Goal: Task Accomplishment & Management: Manage account settings

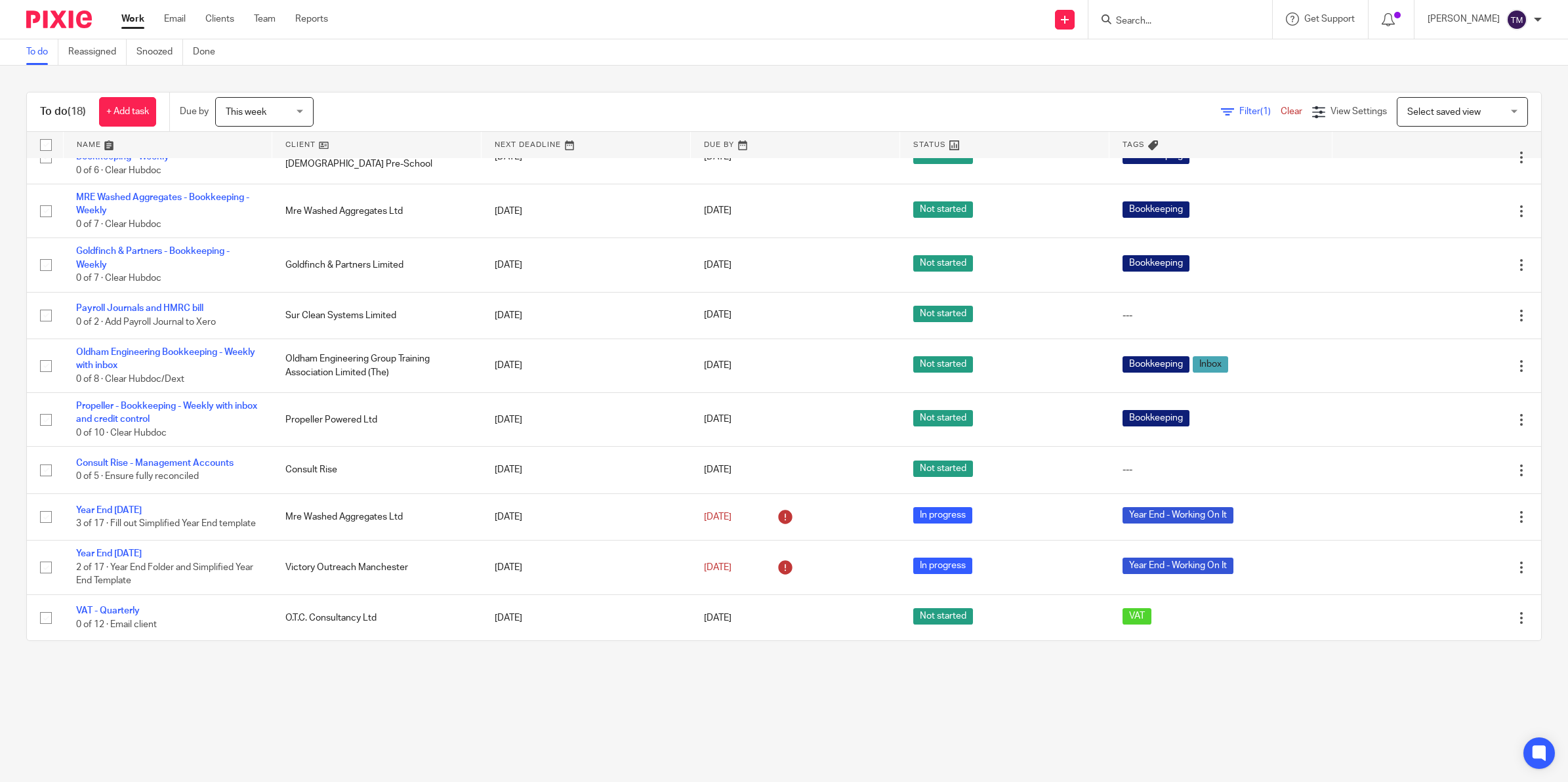
scroll to position [453, 0]
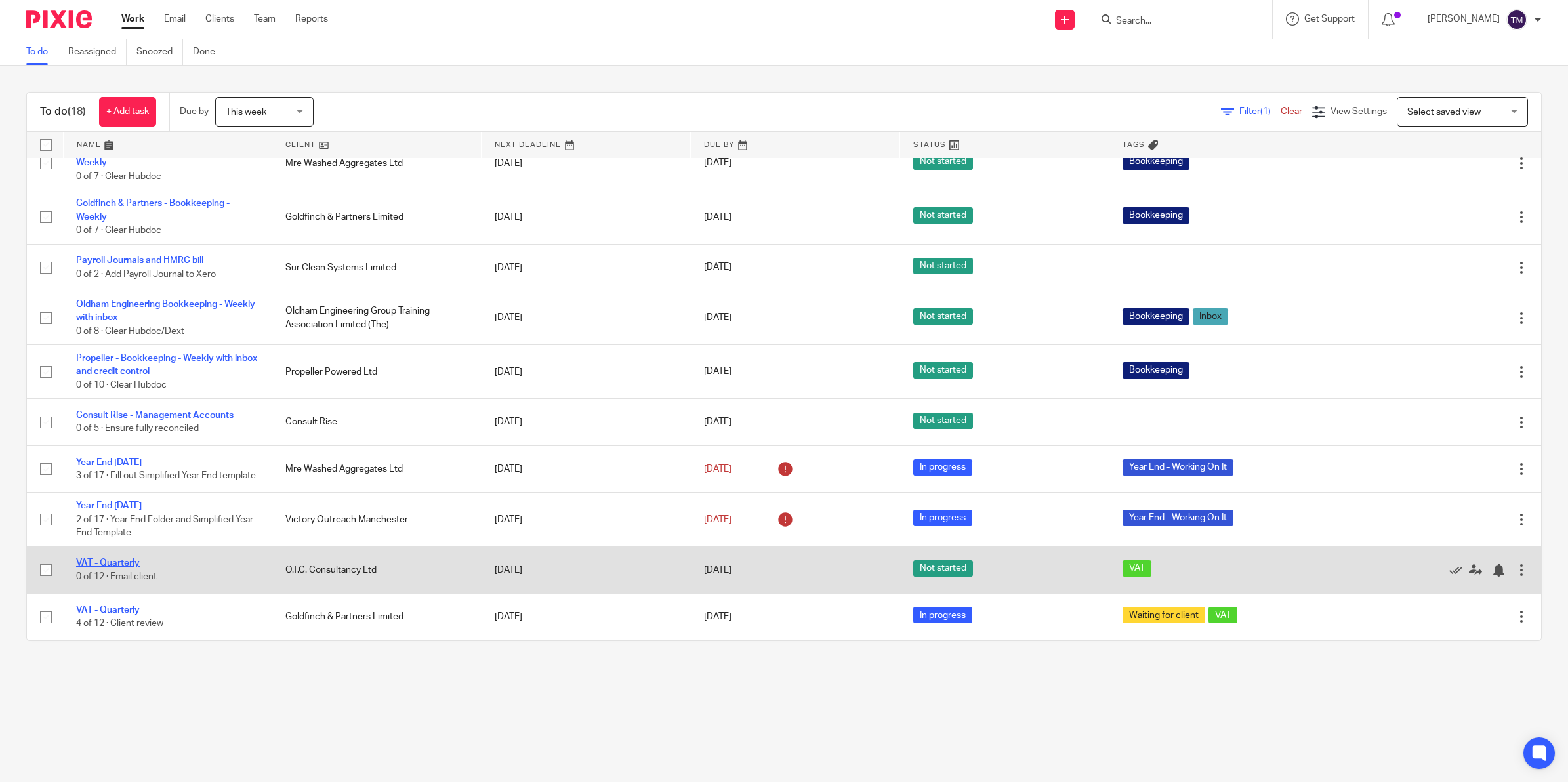
click at [107, 563] on link "VAT - Quarterly" at bounding box center [108, 563] width 64 height 9
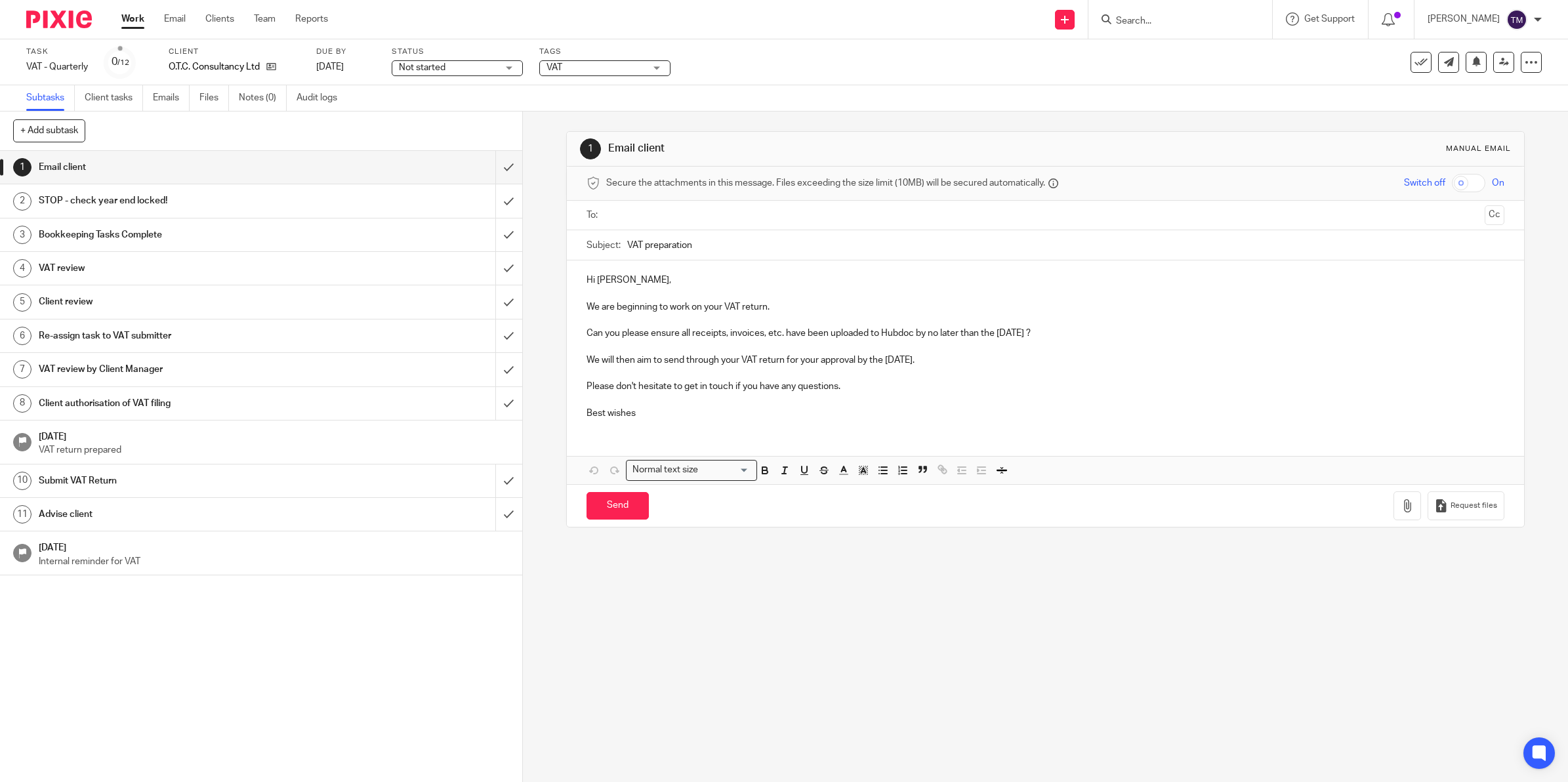
click at [440, 67] on span "Not started" at bounding box center [422, 68] width 47 height 9
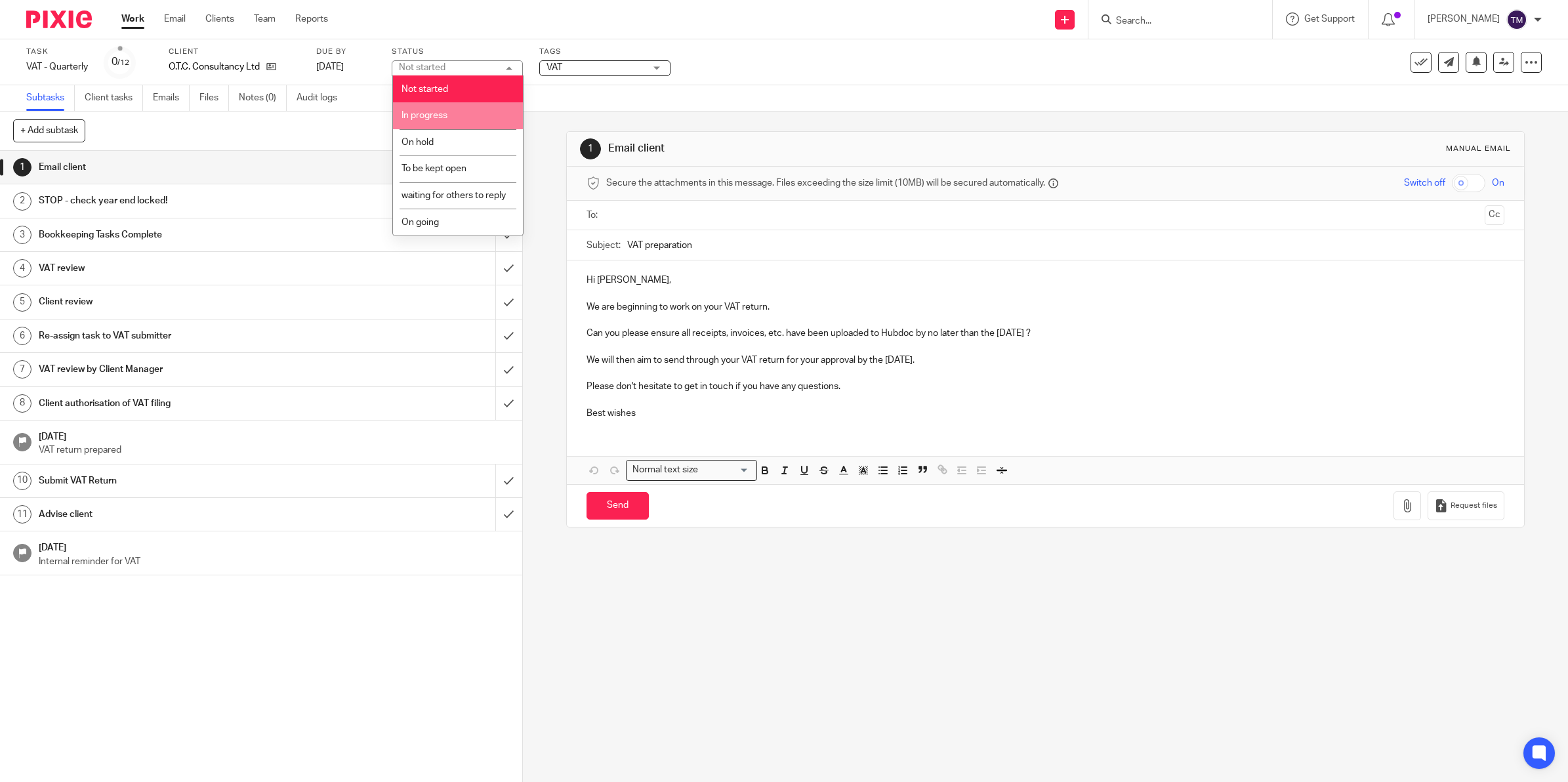
click at [444, 110] on li "In progress" at bounding box center [458, 116] width 130 height 27
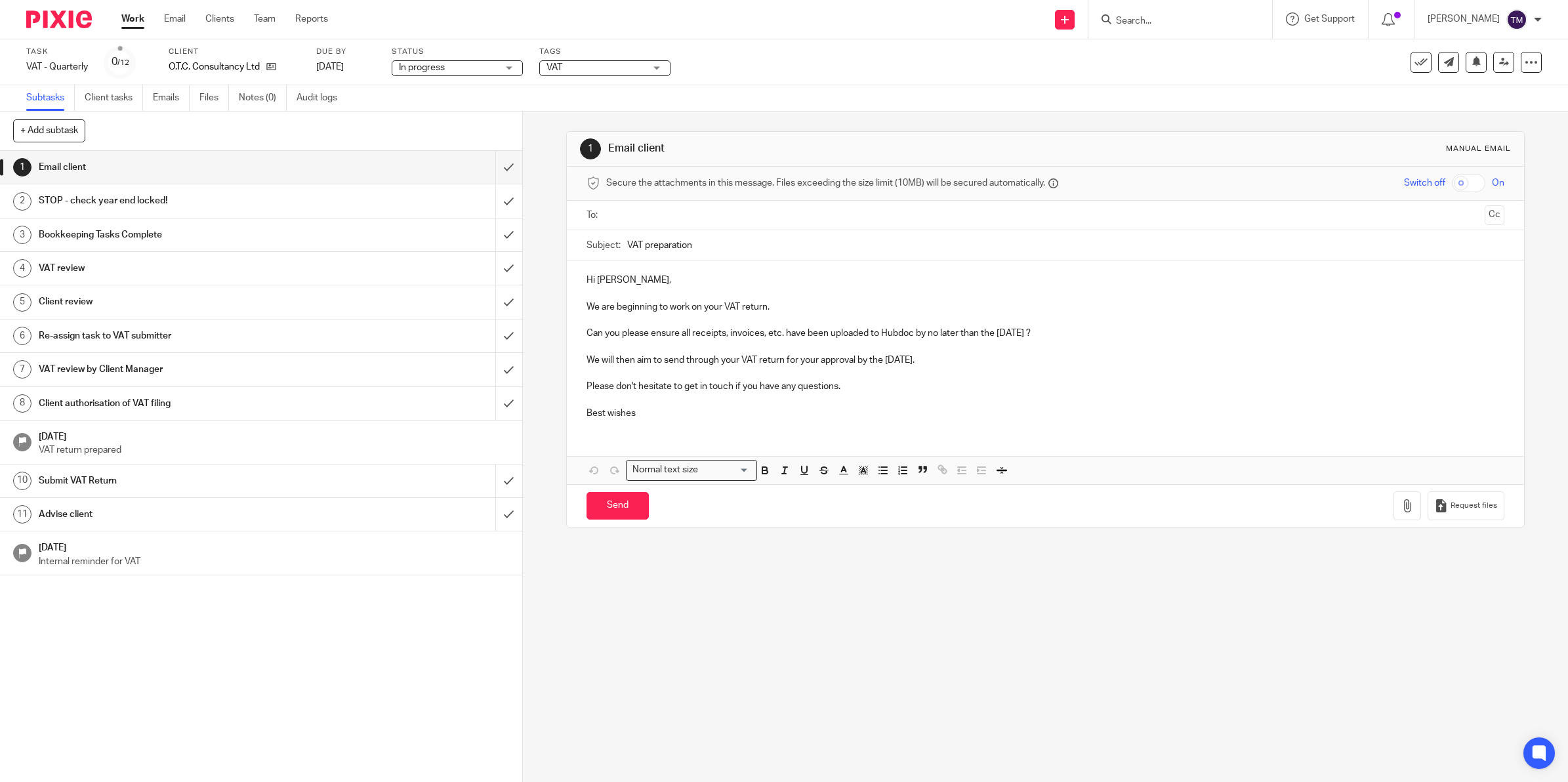
click at [447, 70] on span "In progress" at bounding box center [448, 68] width 98 height 14
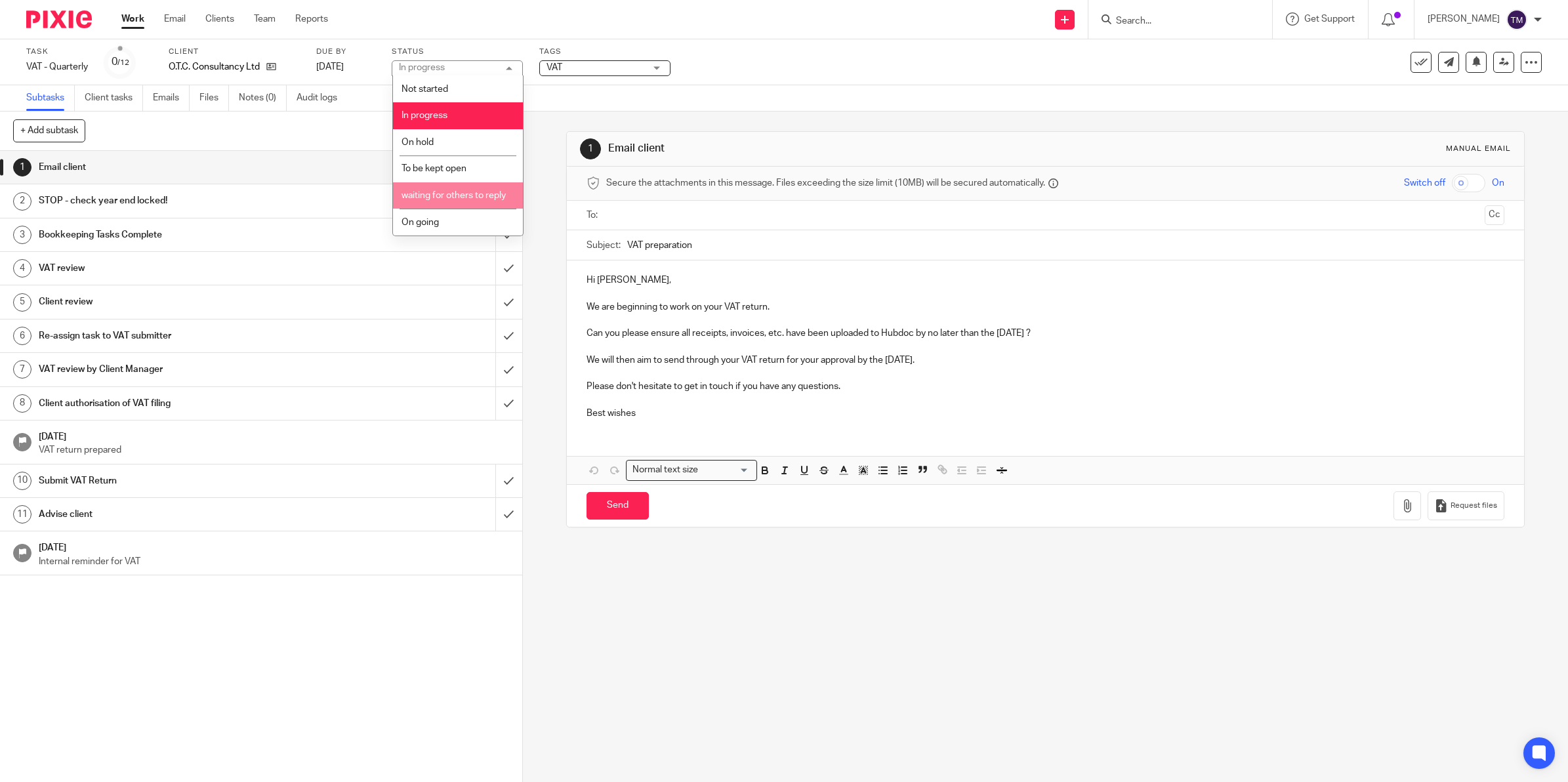
click at [445, 191] on span "waiting for others to reply" at bounding box center [454, 196] width 104 height 9
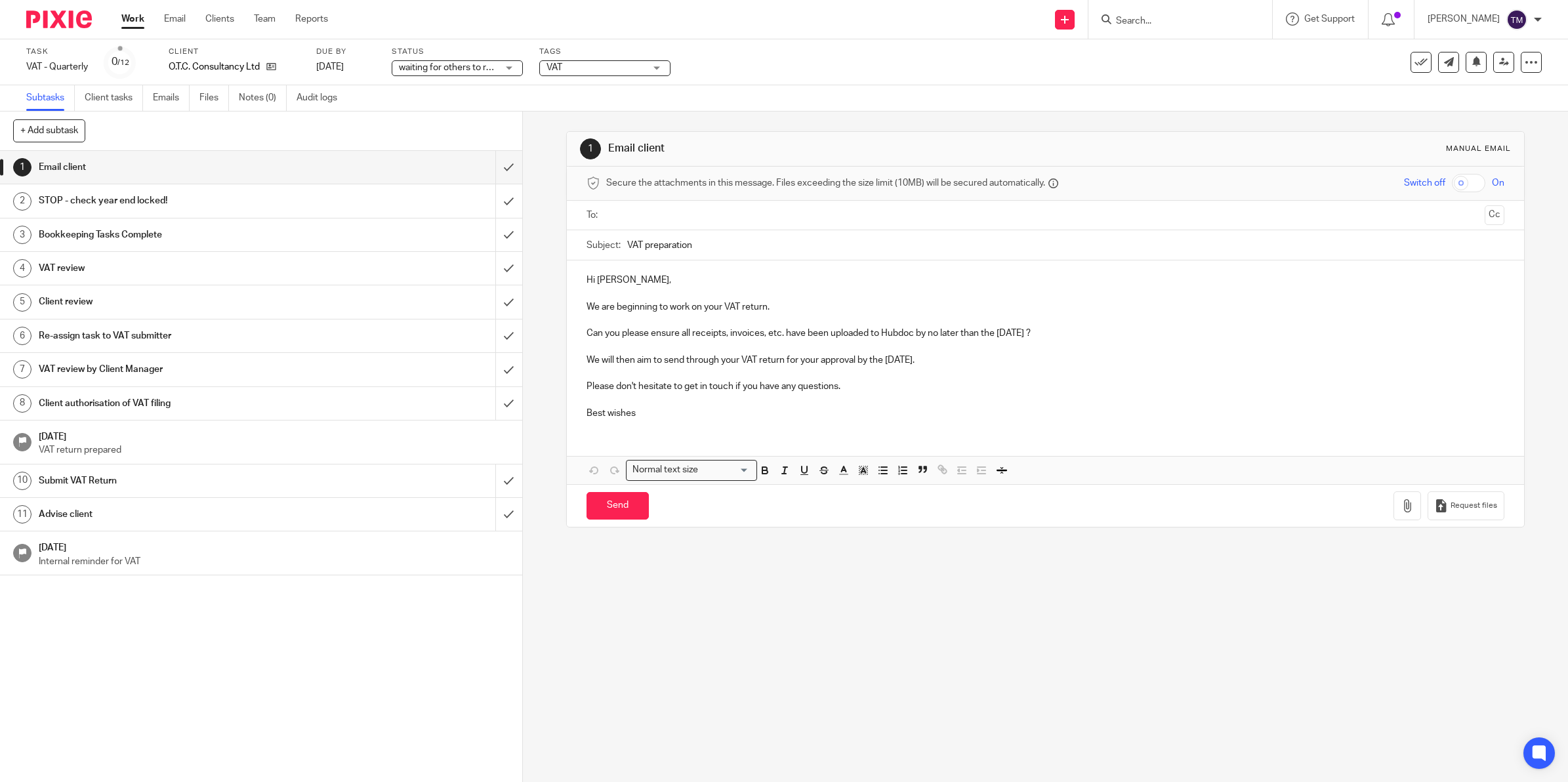
click at [579, 71] on span "VAT" at bounding box center [596, 68] width 98 height 14
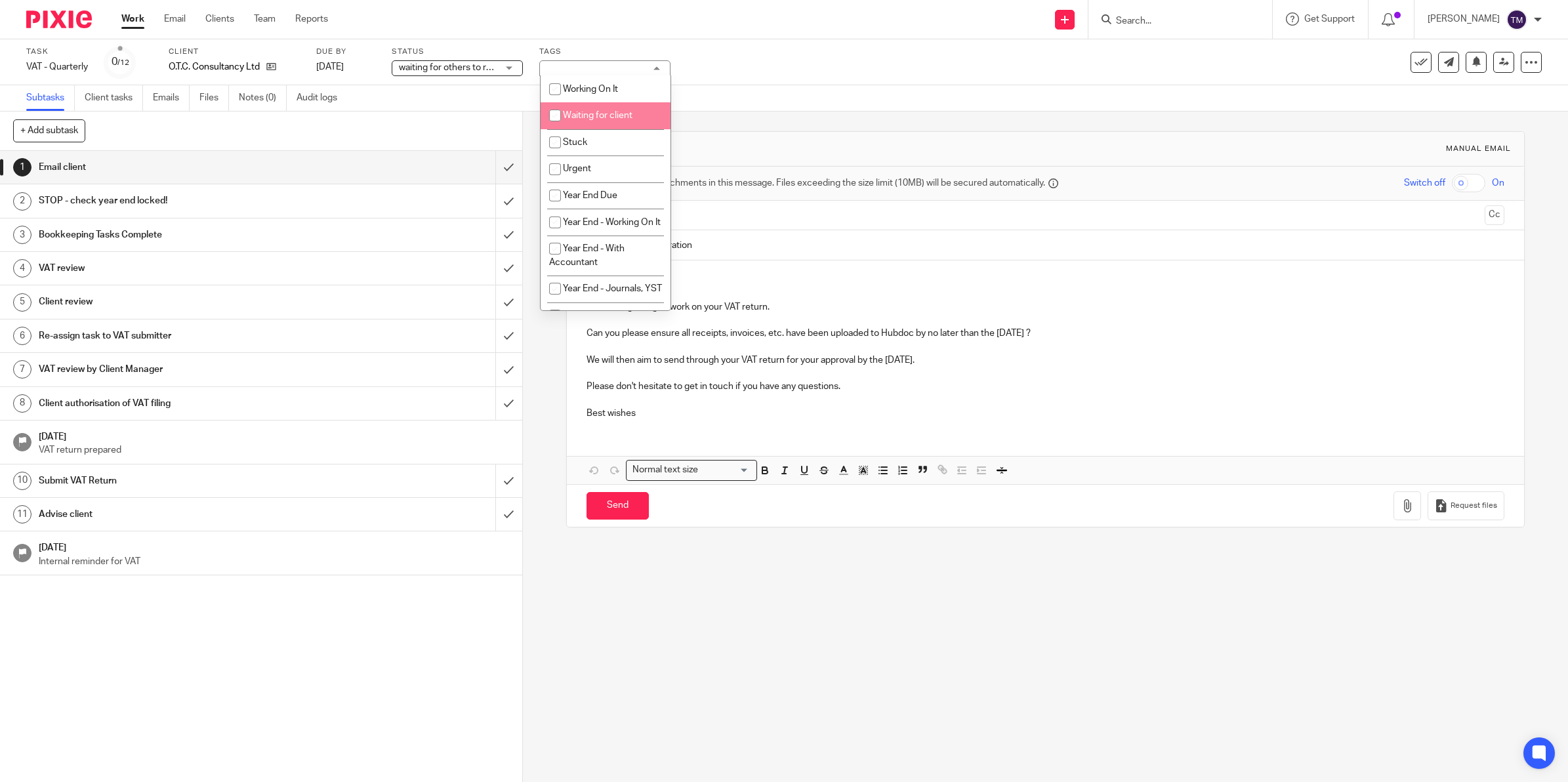
click at [552, 112] on input "checkbox" at bounding box center [555, 115] width 25 height 25
checkbox input "true"
click at [553, 89] on input "checkbox" at bounding box center [555, 89] width 25 height 25
checkbox input "true"
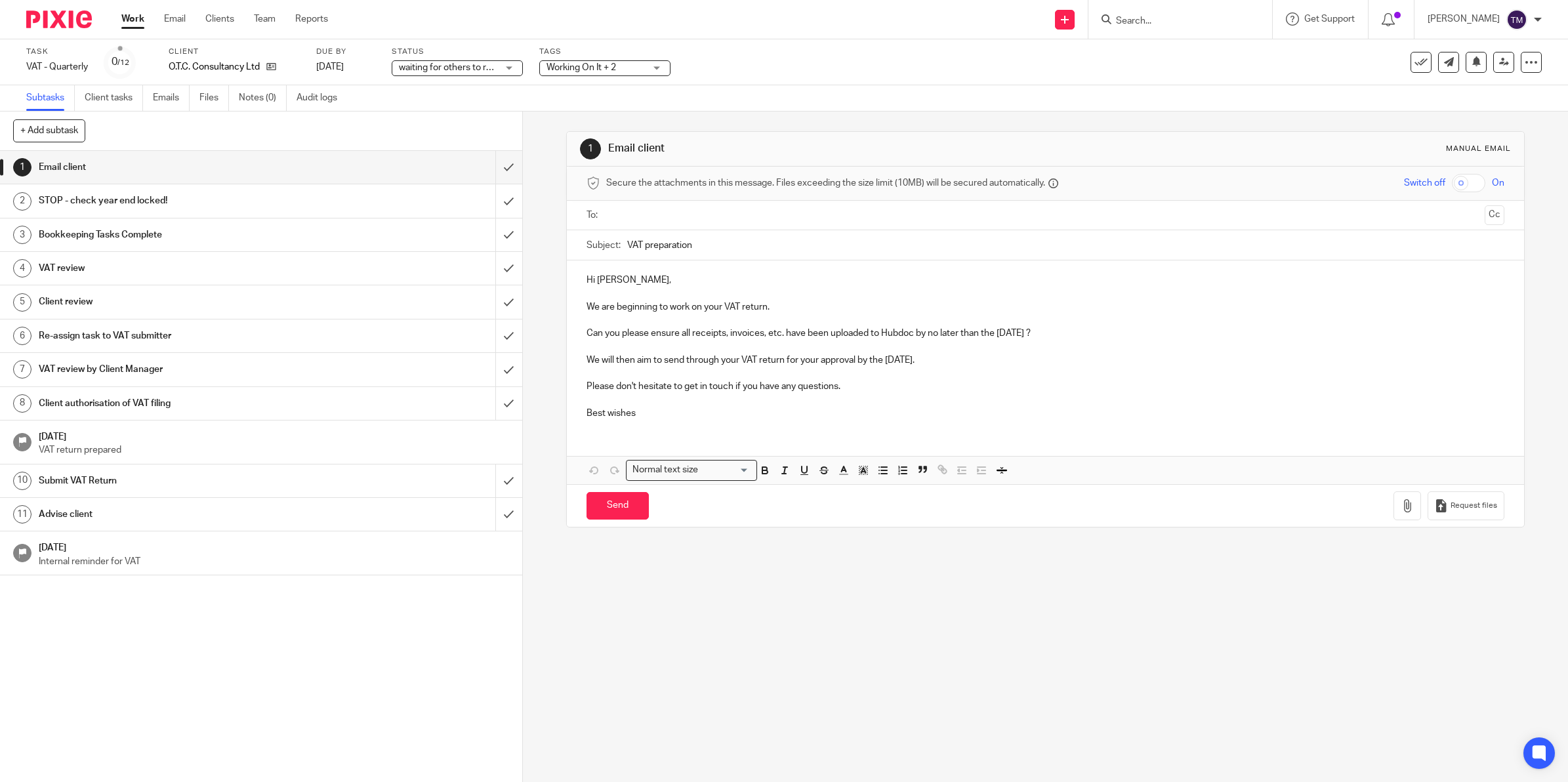
click at [543, 364] on div "1 Email client Manual email Secure the attachments in this message. Files excee…" at bounding box center [1046, 447] width 1045 height 671
click at [487, 169] on input "submit" at bounding box center [261, 167] width 522 height 33
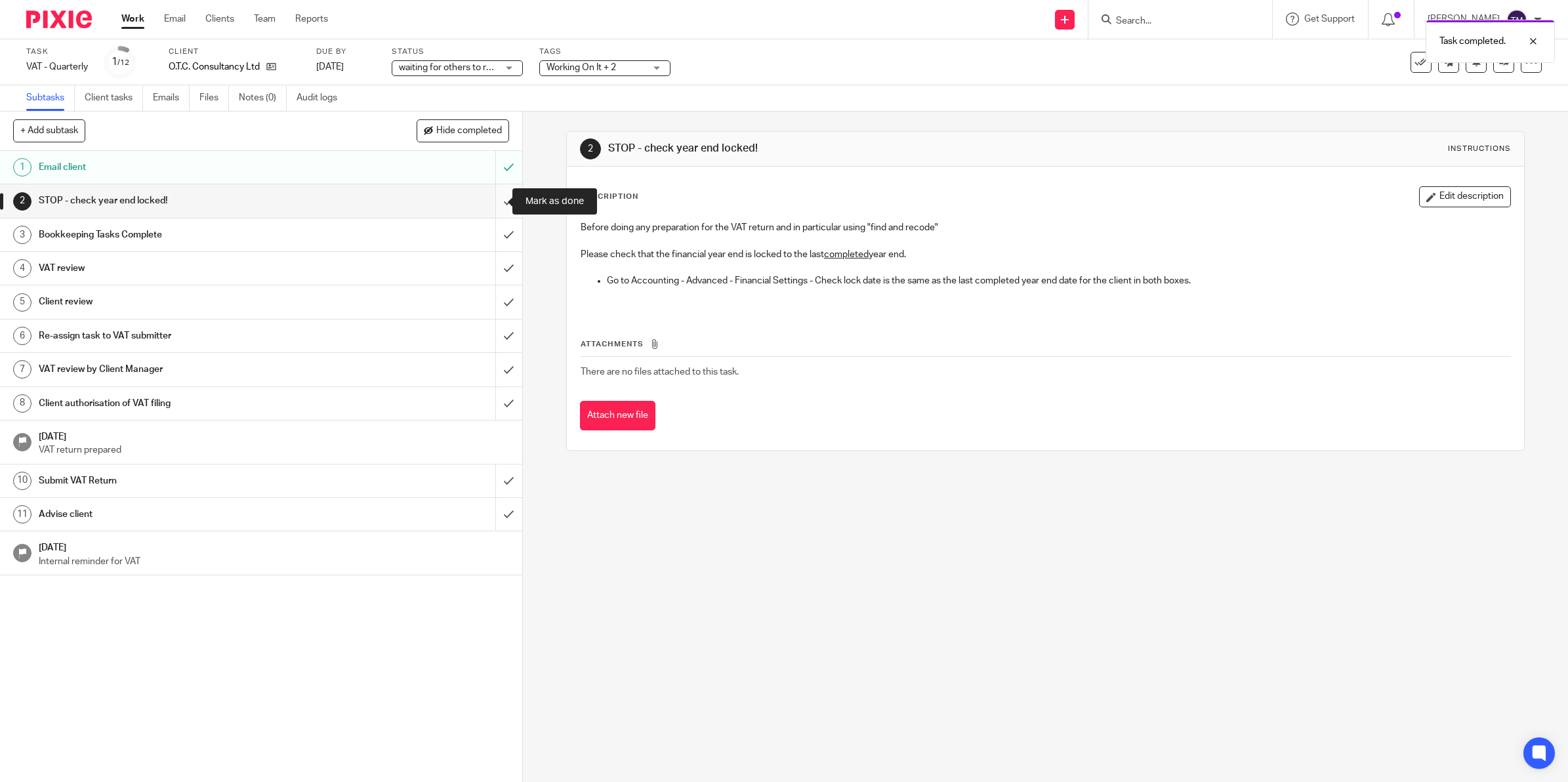
click at [493, 194] on input "submit" at bounding box center [261, 201] width 522 height 33
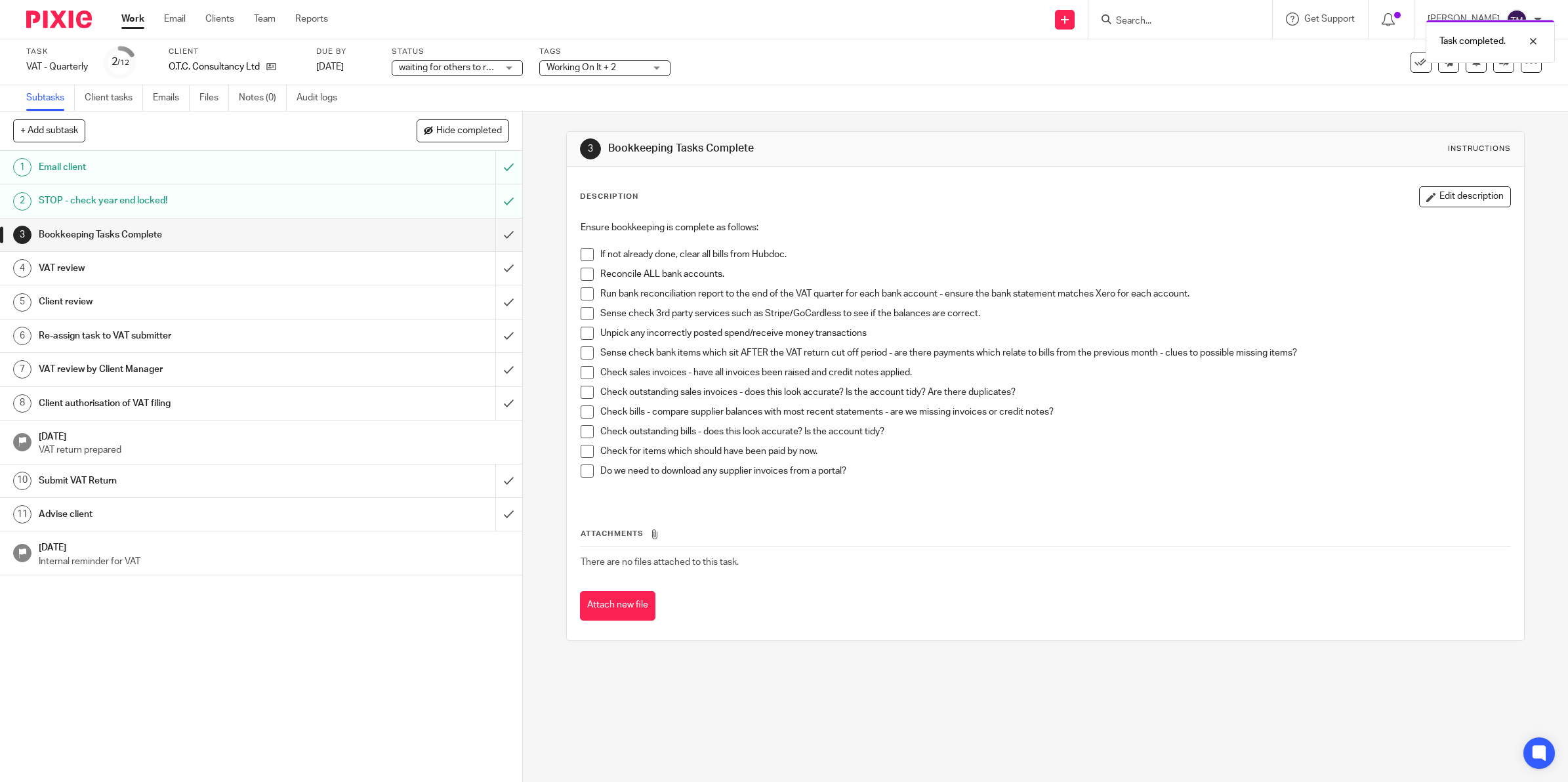
click at [581, 254] on span at bounding box center [587, 254] width 13 height 13
click at [583, 270] on span at bounding box center [587, 274] width 13 height 13
click at [583, 254] on span at bounding box center [587, 254] width 13 height 13
